Goal: Task Accomplishment & Management: Complete application form

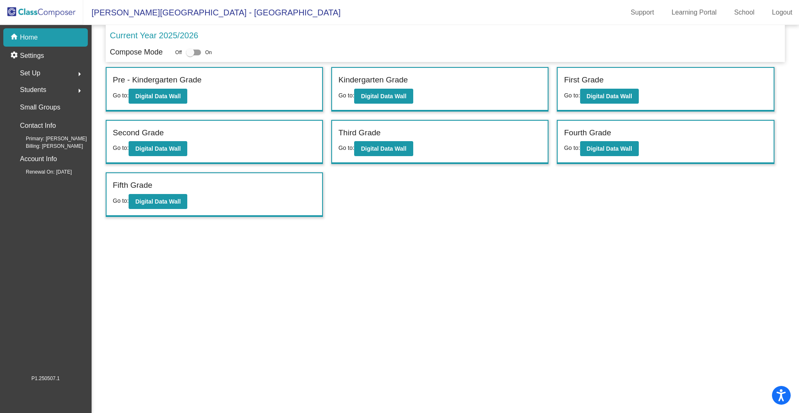
click at [45, 89] on span "Students" at bounding box center [33, 90] width 26 height 12
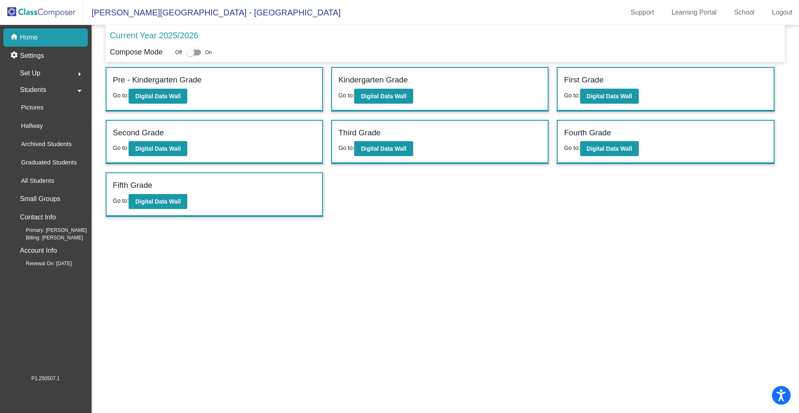
click at [332, 243] on mat-sidenav-content "Current Year 2025/2026 Compose Mode Off On Incoming (New students moving into l…" at bounding box center [445, 219] width 707 height 388
click at [615, 98] on b "Digital Data Wall" at bounding box center [609, 96] width 45 height 7
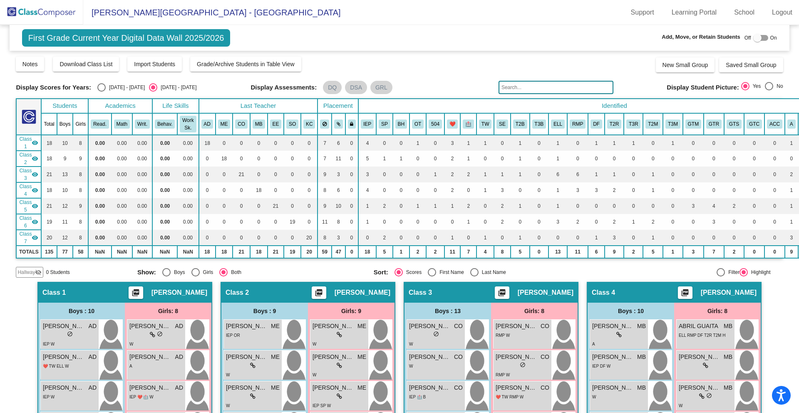
click at [533, 85] on input "text" at bounding box center [555, 87] width 115 height 13
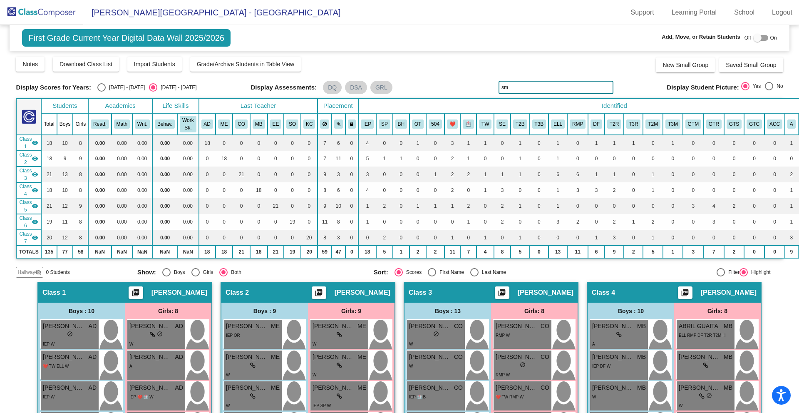
type input "s"
type input "sci"
drag, startPoint x: 511, startPoint y: 89, endPoint x: 481, endPoint y: 86, distance: 30.1
click at [491, 86] on div "Display Scores for Years: [DATE] - [DATE] [DATE] - [DATE] Display Assessments: …" at bounding box center [399, 87] width 767 height 13
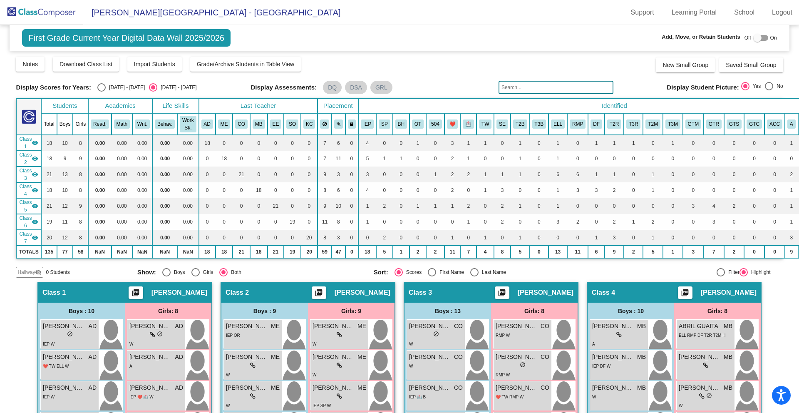
type input "["
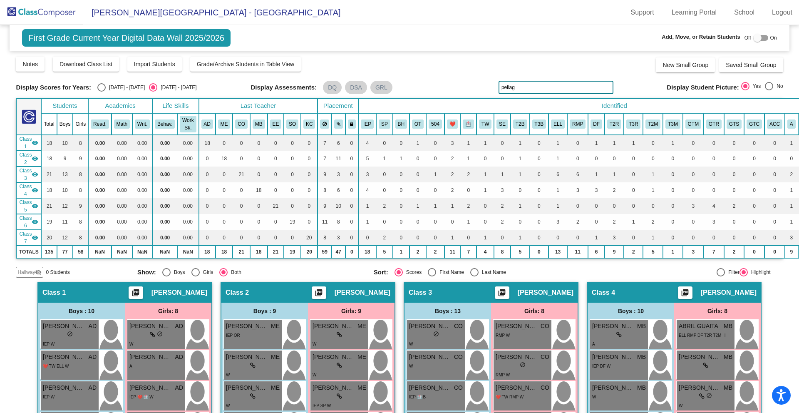
type input "pellaga"
drag, startPoint x: 523, startPoint y: 86, endPoint x: 487, endPoint y: 82, distance: 36.8
click at [488, 82] on div "Display Scores for Years: [DATE] - [DATE] [DATE] - [DATE] Display Assessments: …" at bounding box center [399, 87] width 767 height 13
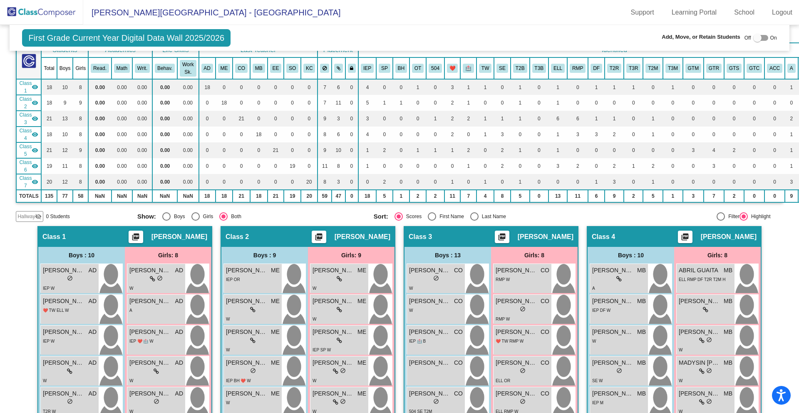
scroll to position [56, 0]
click at [49, 7] on img at bounding box center [41, 12] width 83 height 25
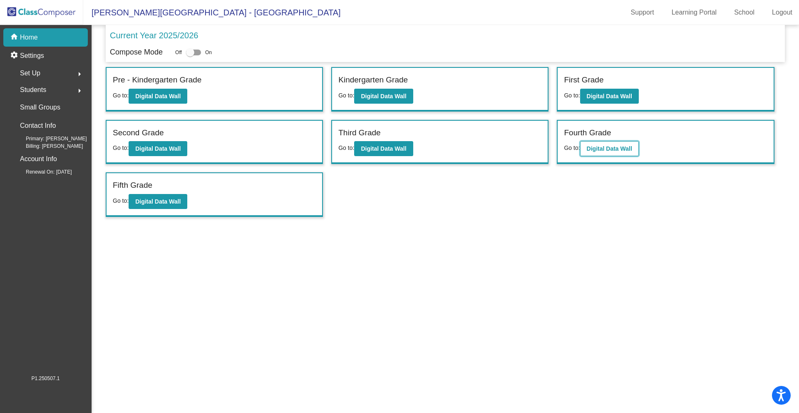
click at [627, 147] on b "Digital Data Wall" at bounding box center [609, 148] width 45 height 7
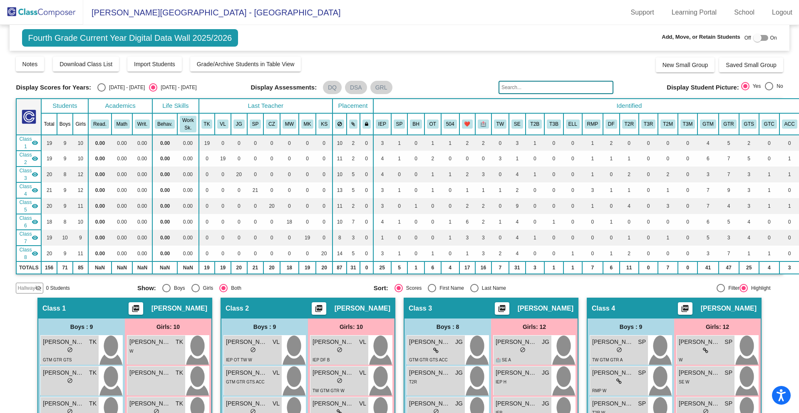
click at [529, 90] on input "text" at bounding box center [555, 87] width 115 height 13
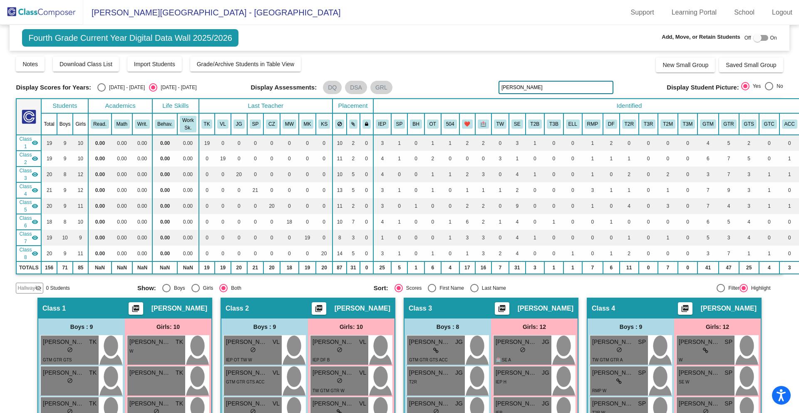
type input "[PERSON_NAME]"
click at [753, 39] on div at bounding box center [757, 38] width 8 height 8
checkbox input "true"
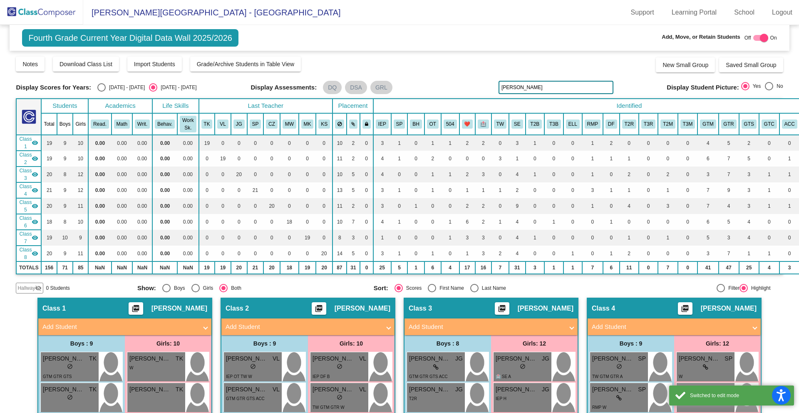
click at [36, 288] on mat-icon "visibility_off" at bounding box center [38, 288] width 7 height 7
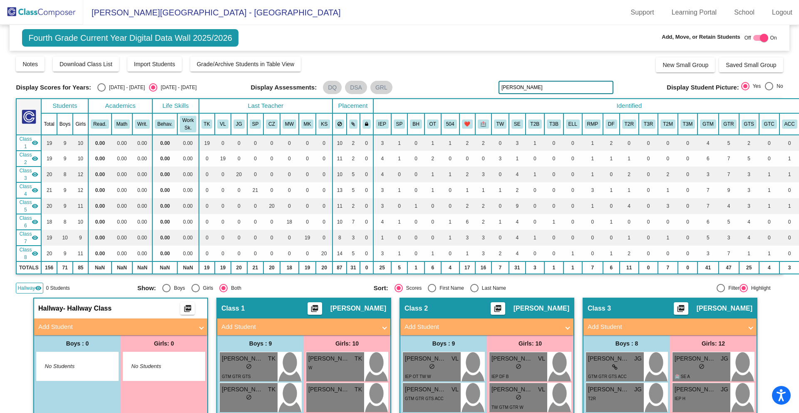
click at [53, 15] on img at bounding box center [41, 12] width 83 height 25
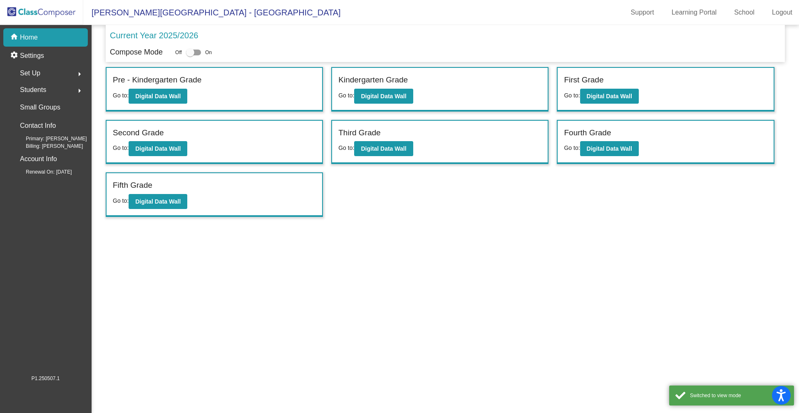
click at [62, 83] on div "Students arrow_right" at bounding box center [47, 90] width 79 height 17
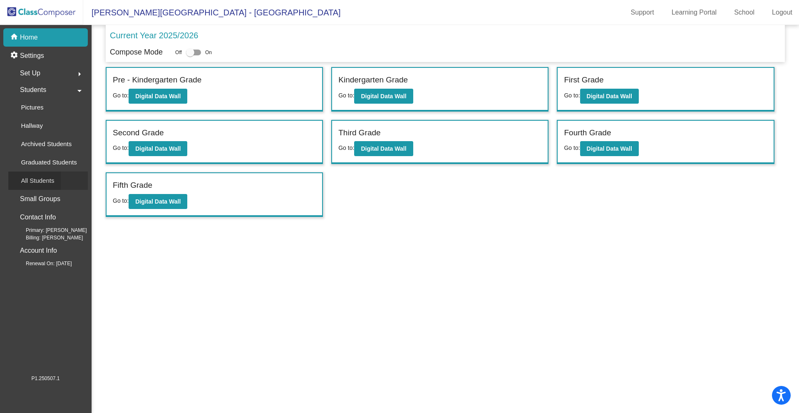
click at [55, 174] on div "All Students" at bounding box center [34, 180] width 52 height 18
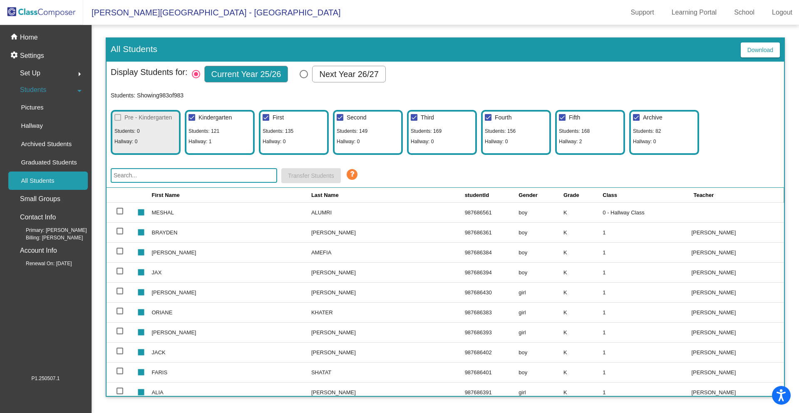
click at [156, 177] on input "text" at bounding box center [194, 175] width 166 height 15
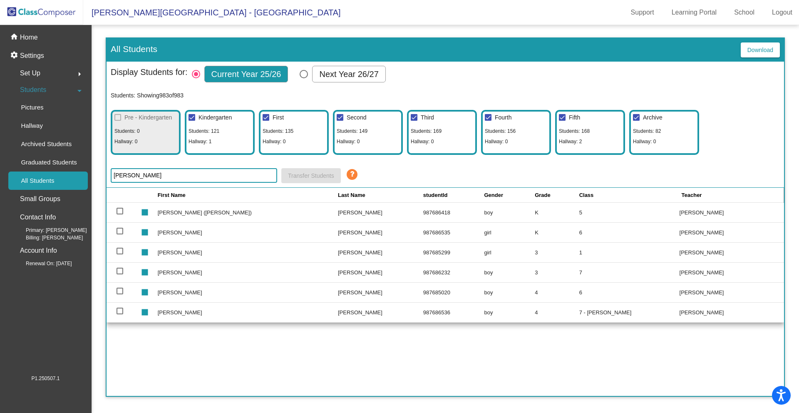
type input "[PERSON_NAME]"
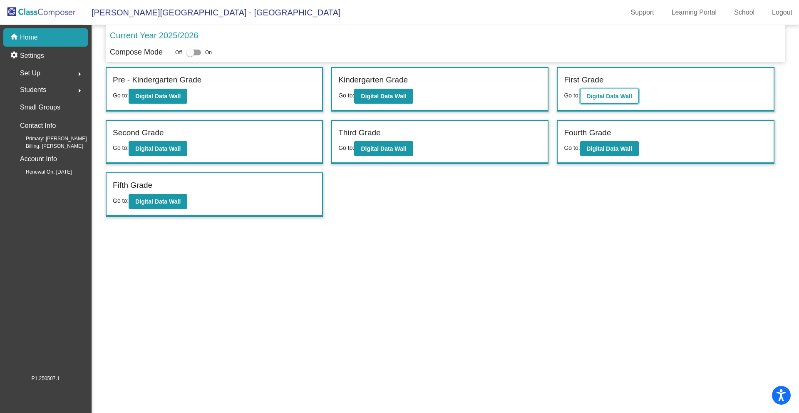
click at [636, 97] on button "Digital Data Wall" at bounding box center [609, 96] width 59 height 15
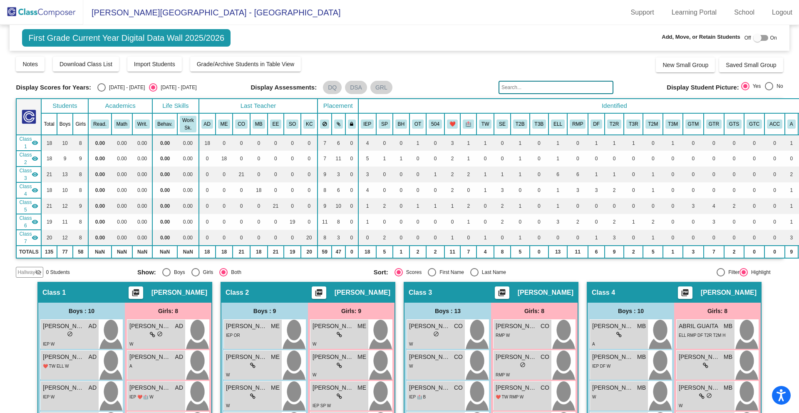
click at [754, 40] on div at bounding box center [757, 38] width 8 height 8
checkbox input "true"
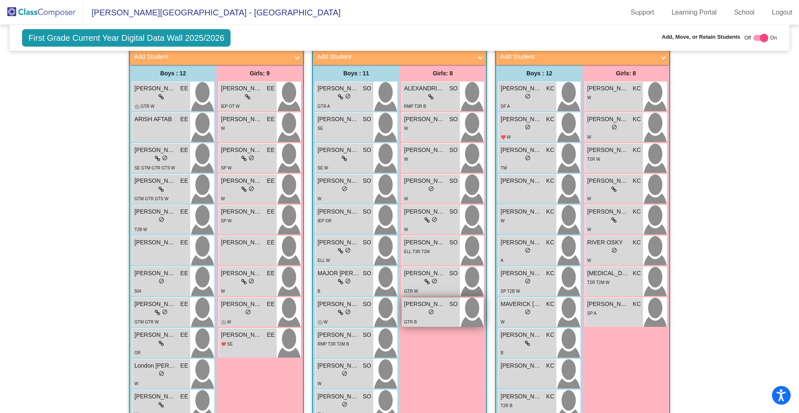
scroll to position [712, 0]
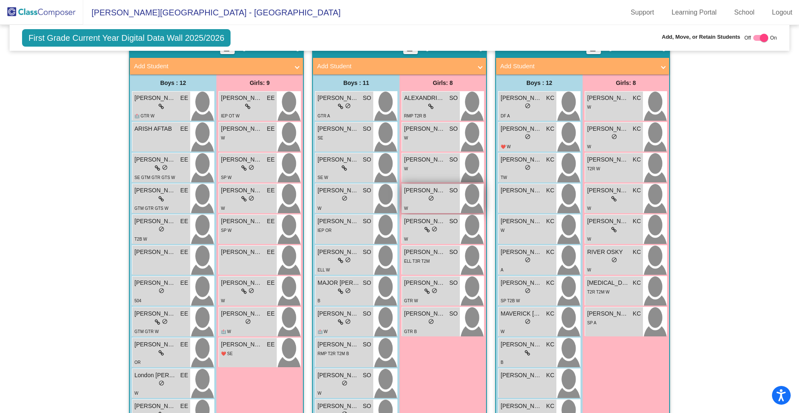
click at [448, 195] on div "lock do_not_disturb_alt" at bounding box center [431, 199] width 54 height 9
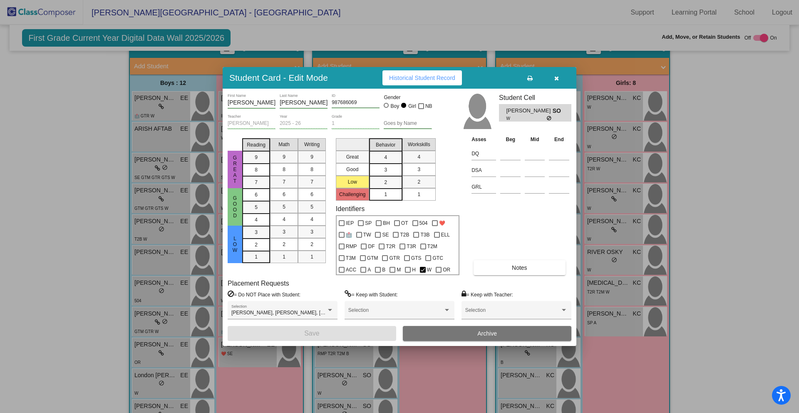
click at [558, 74] on span "button" at bounding box center [556, 77] width 5 height 7
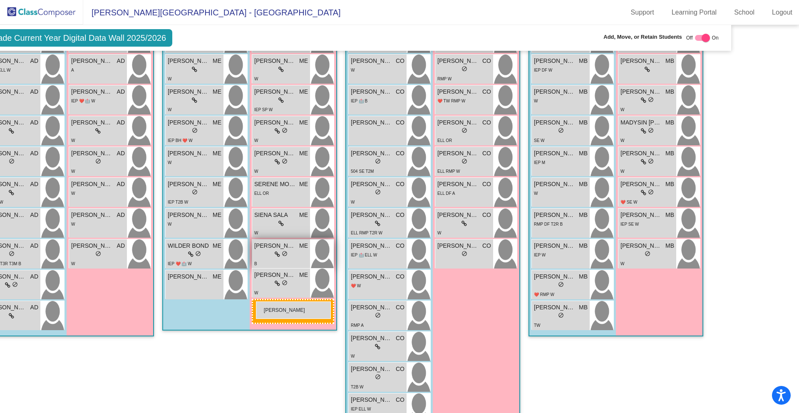
scroll to position [378, 58]
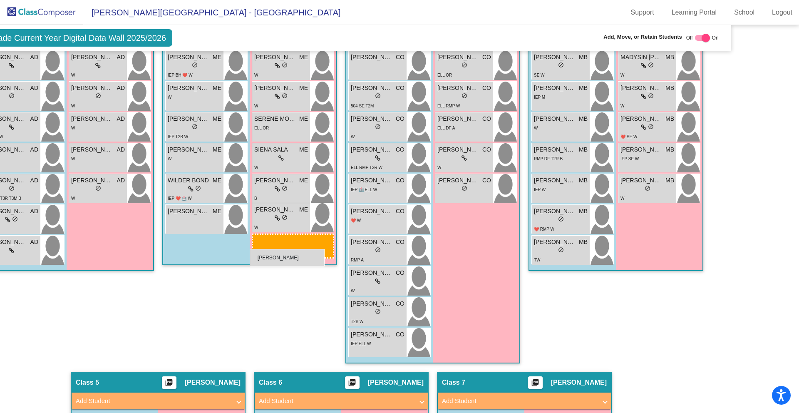
drag, startPoint x: 421, startPoint y: 177, endPoint x: 251, endPoint y: 247, distance: 183.4
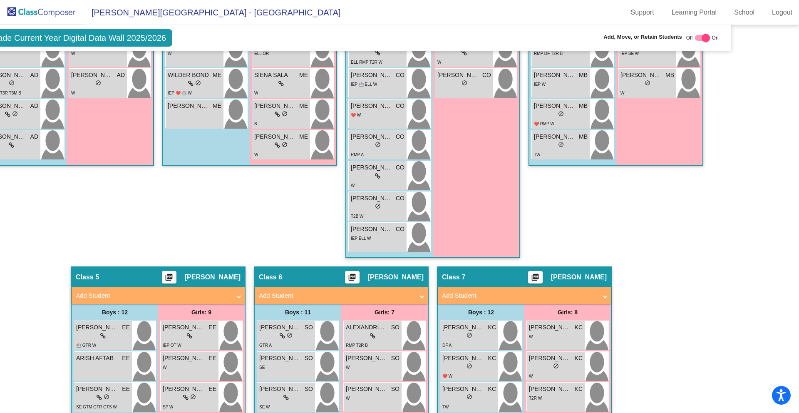
scroll to position [567, 58]
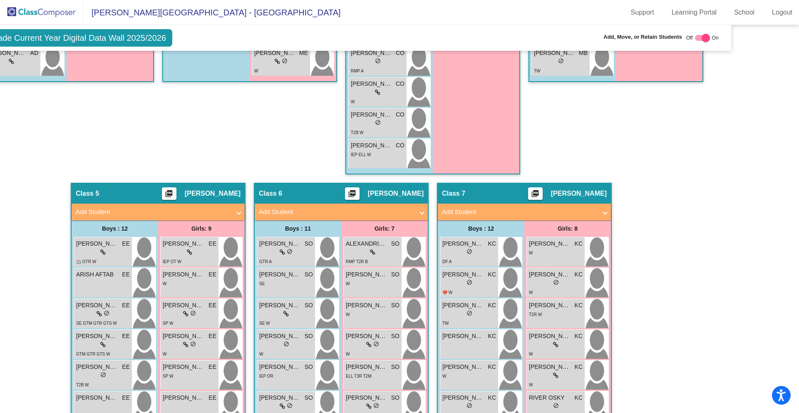
click at [420, 210] on span at bounding box center [421, 212] width 3 height 10
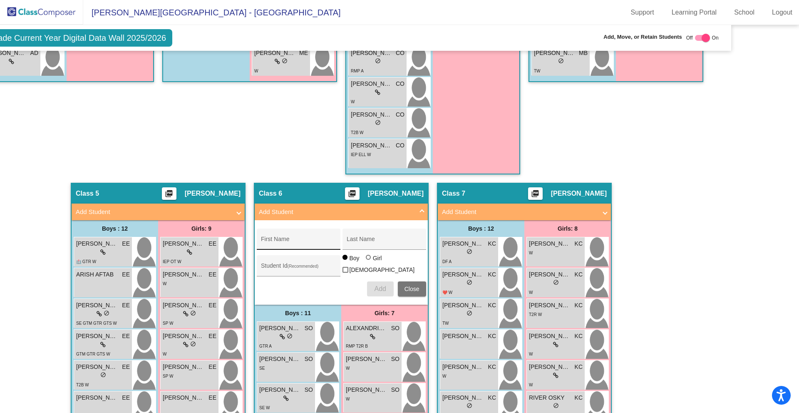
click at [265, 238] on div "First Name" at bounding box center [298, 241] width 75 height 17
type input "Ophelia"
type input "Timberlake"
click at [268, 262] on div "Student Id (Recommended)" at bounding box center [298, 267] width 75 height 17
type input "987686556"
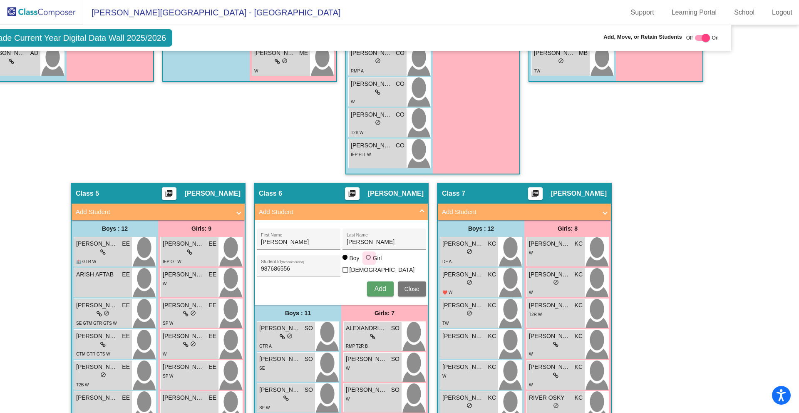
click at [366, 260] on div at bounding box center [368, 257] width 5 height 5
click at [369, 262] on input "Girl" at bounding box center [369, 261] width 0 height 0
radio input "true"
click at [374, 285] on span "Add" at bounding box center [380, 288] width 12 height 7
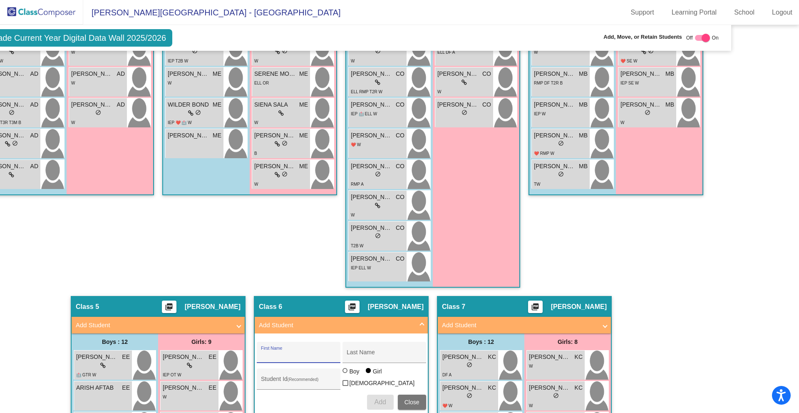
scroll to position [0, 58]
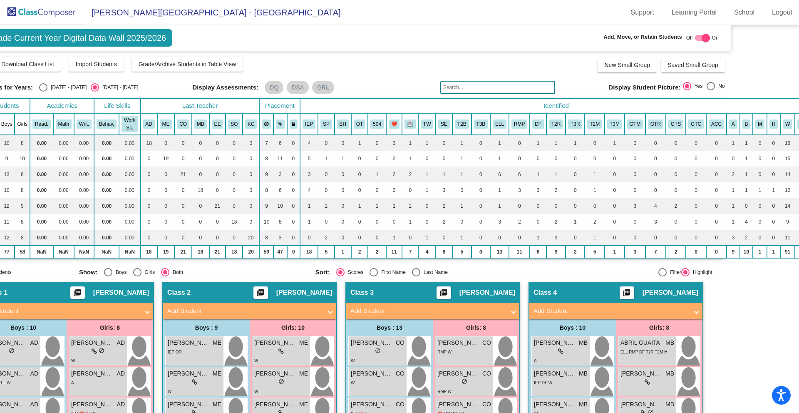
click at [108, 38] on span "First Grade Current Year Digital Data Wall 2025/2026" at bounding box center [68, 37] width 208 height 17
click at [45, 12] on img at bounding box center [41, 12] width 83 height 25
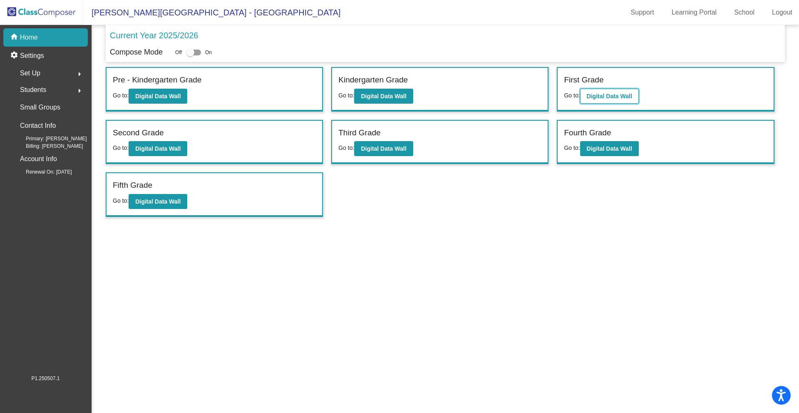
click at [607, 94] on b "Digital Data Wall" at bounding box center [609, 96] width 45 height 7
